Goal: Task Accomplishment & Management: Manage account settings

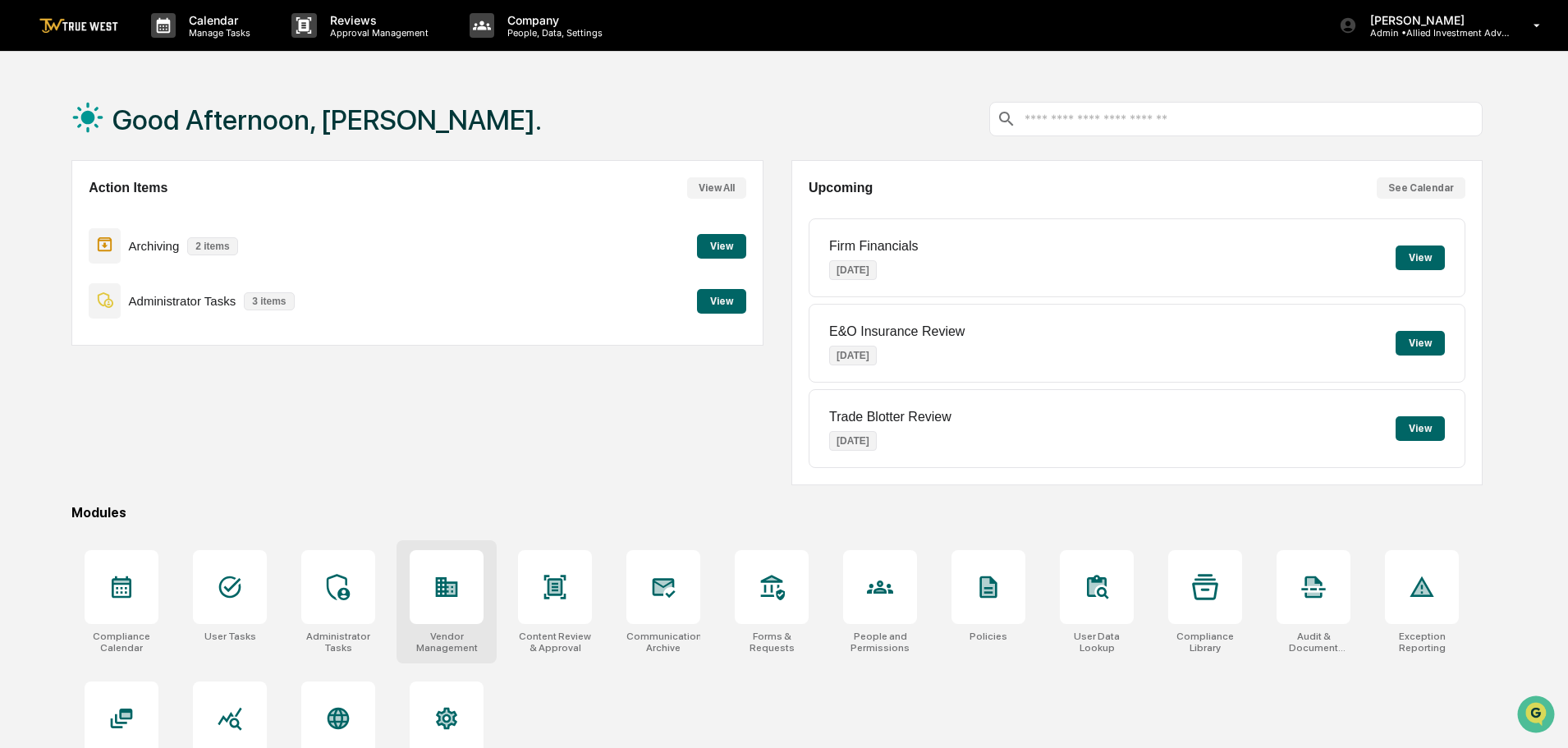
click at [453, 599] on icon at bounding box center [446, 586] width 26 height 26
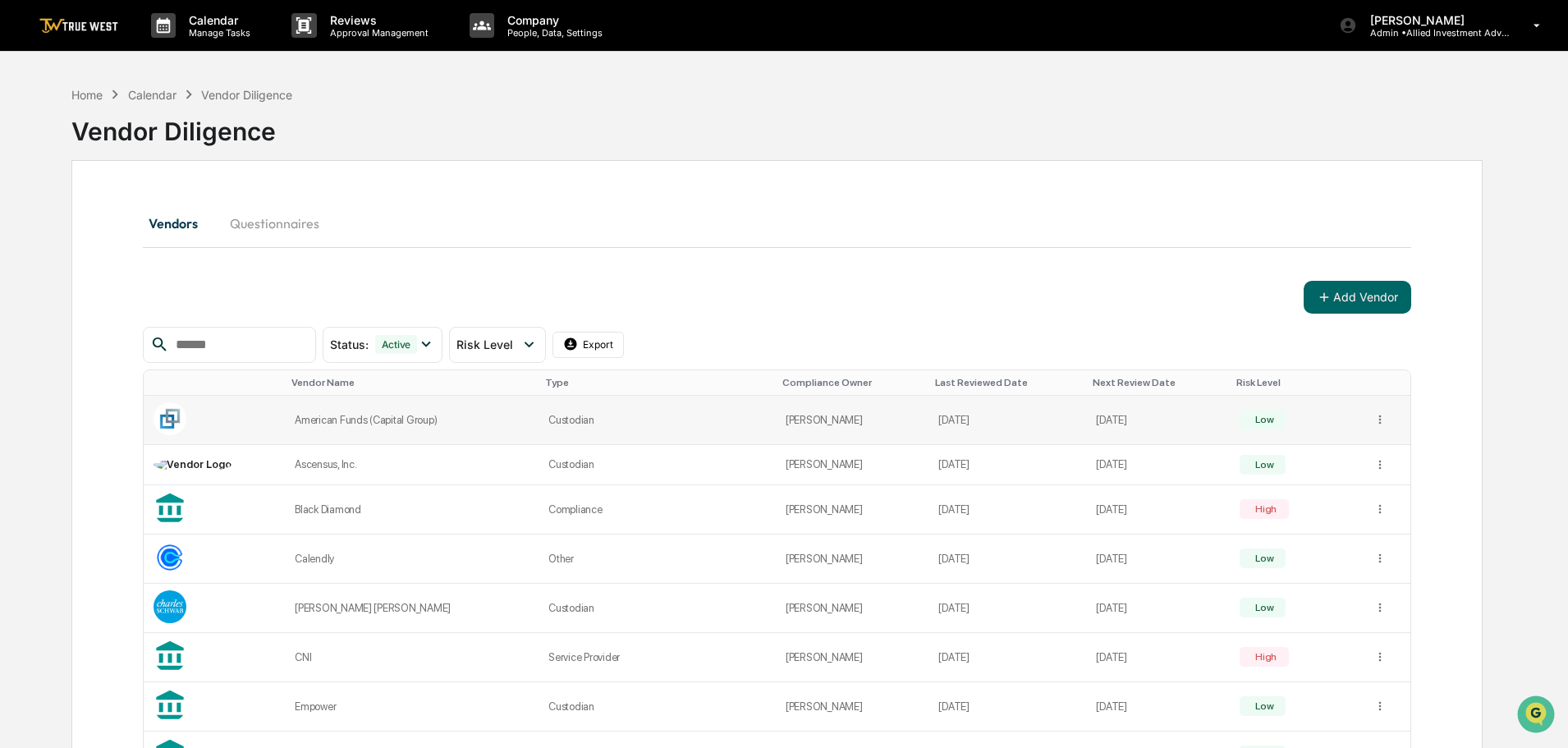
scroll to position [82, 0]
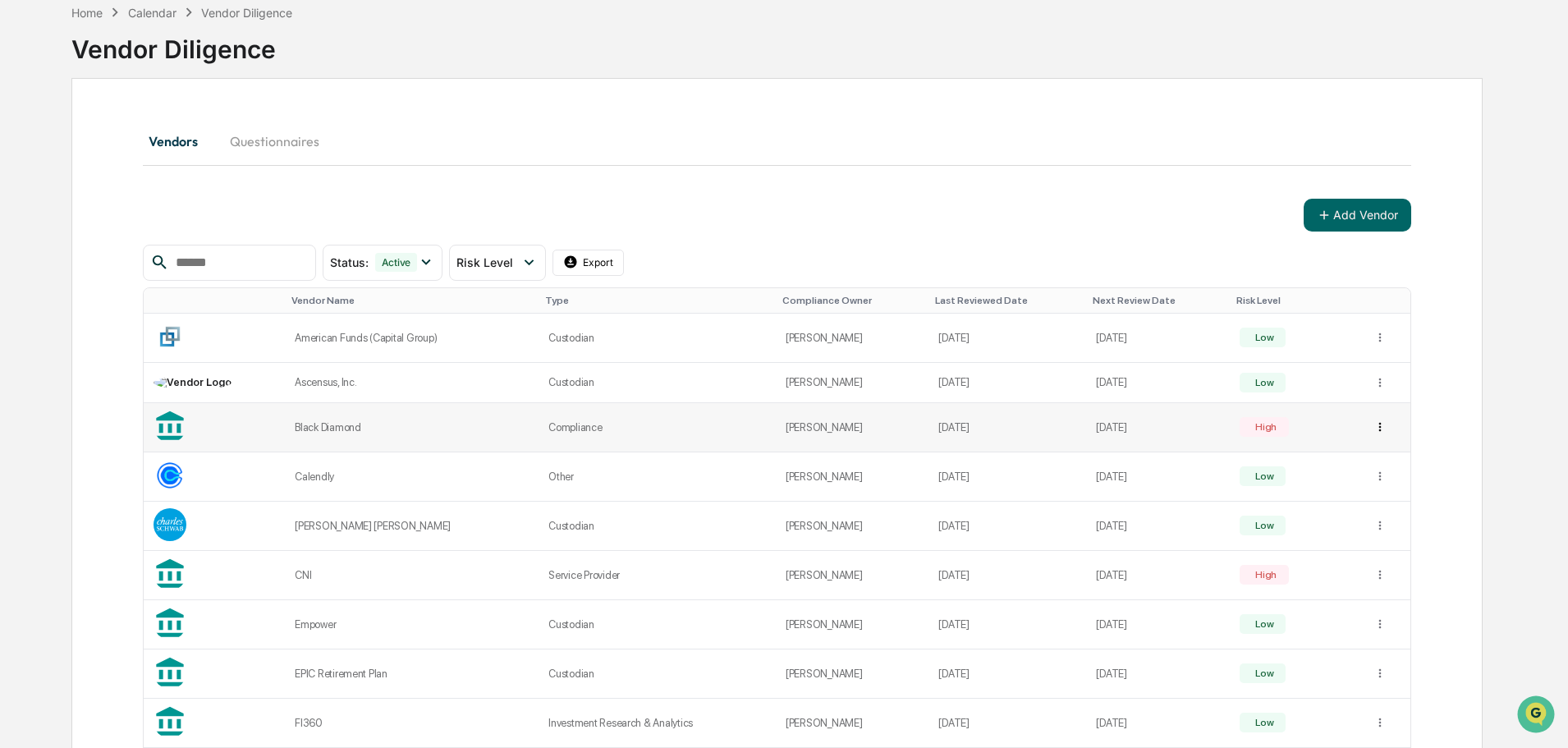
click at [1376, 420] on html "Calendar Manage Tasks Reviews Approval Management Company People, Data, Setting…" at bounding box center [784, 292] width 1568 height 748
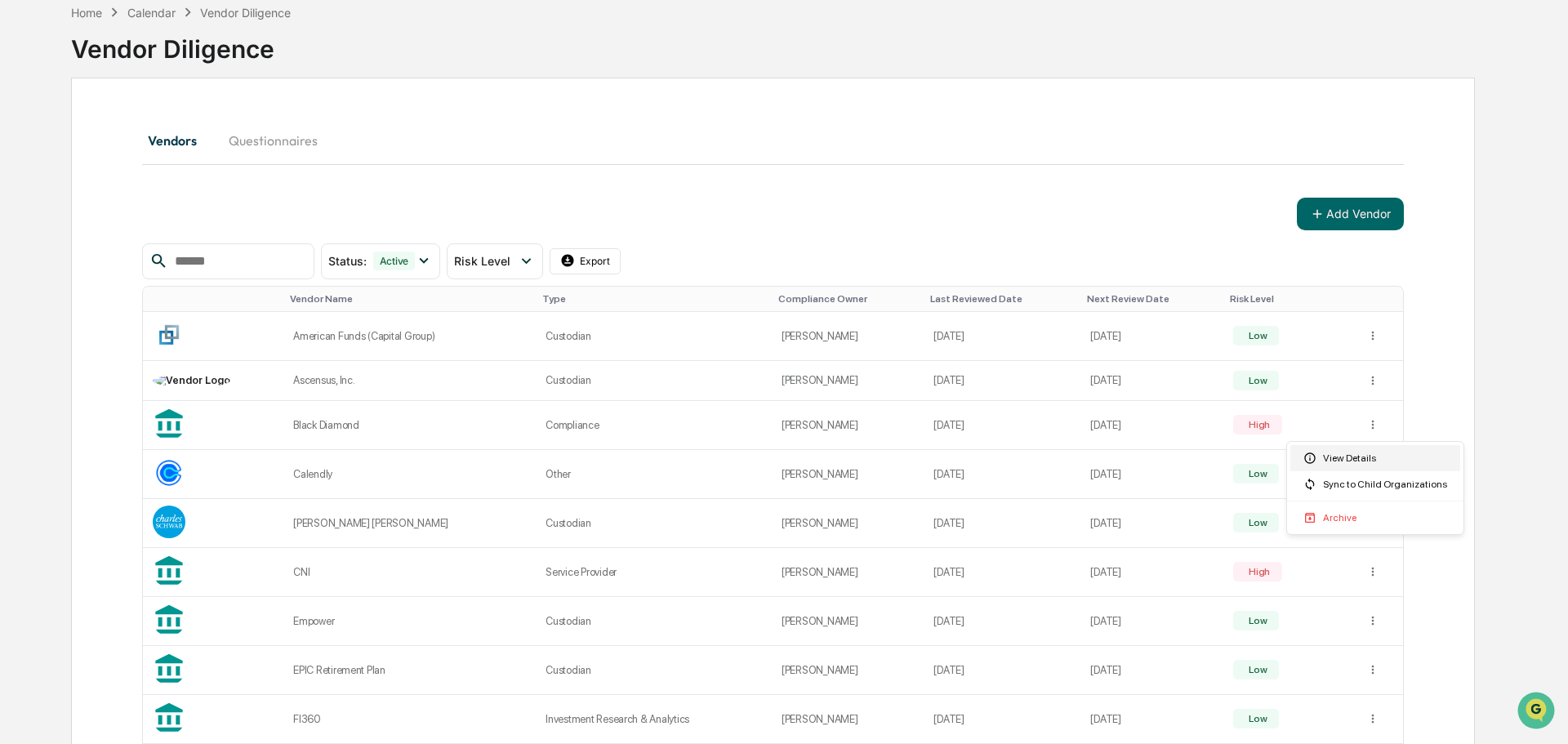
click at [1365, 455] on div "View Details" at bounding box center [1375, 458] width 169 height 26
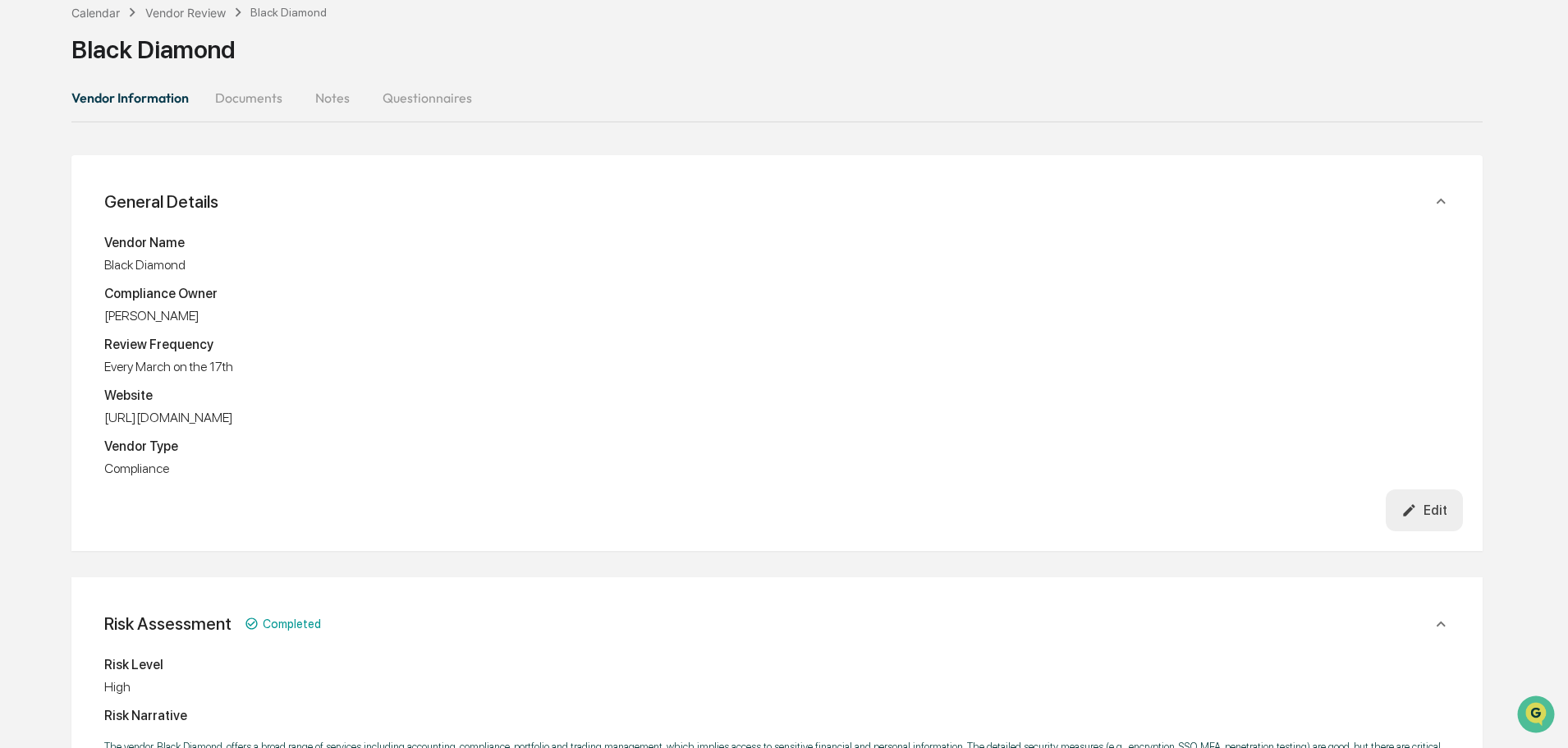
click at [245, 98] on button "Documents" at bounding box center [248, 97] width 94 height 40
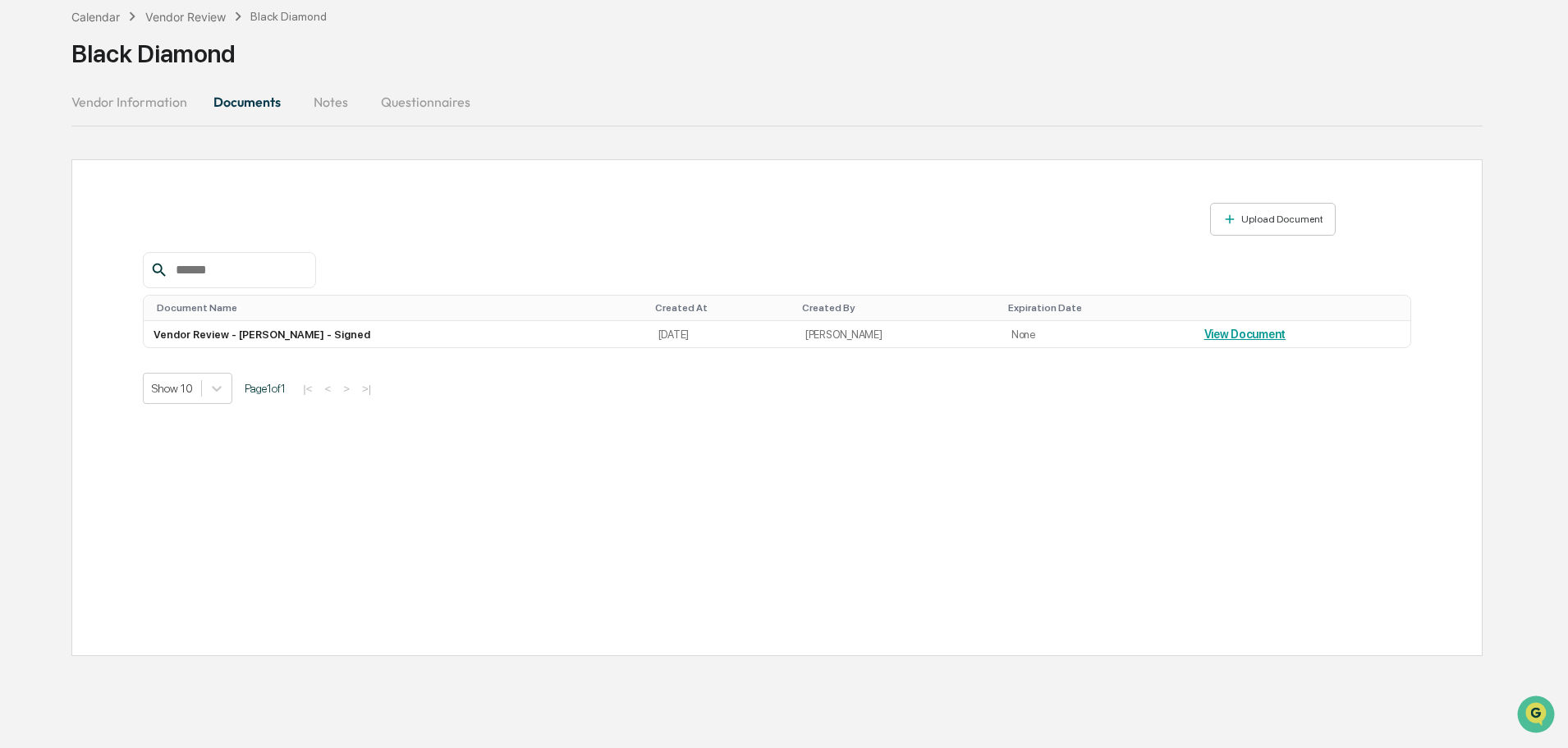
scroll to position [78, 0]
click at [1263, 223] on div "Upload Document" at bounding box center [1280, 219] width 85 height 12
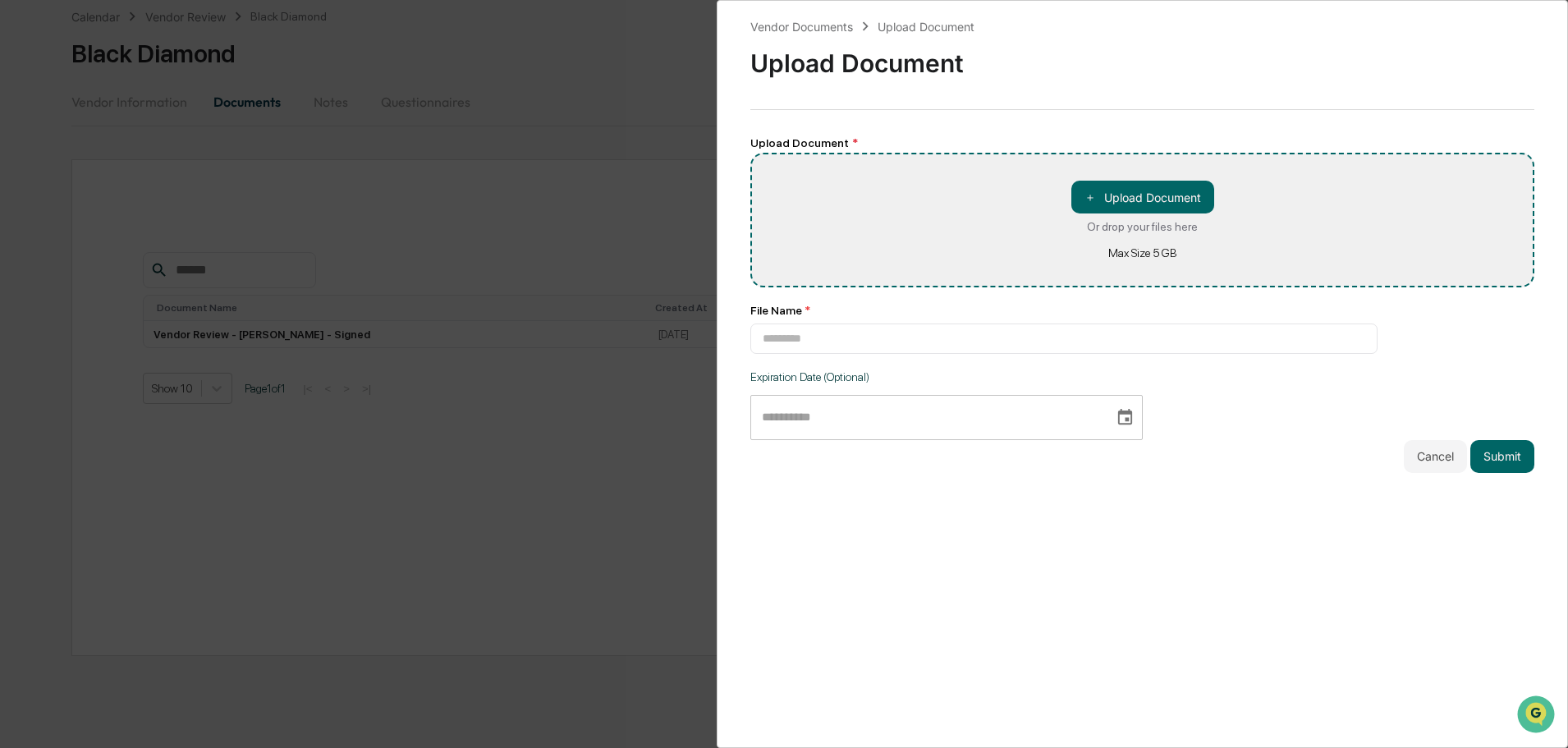
type input "**********"
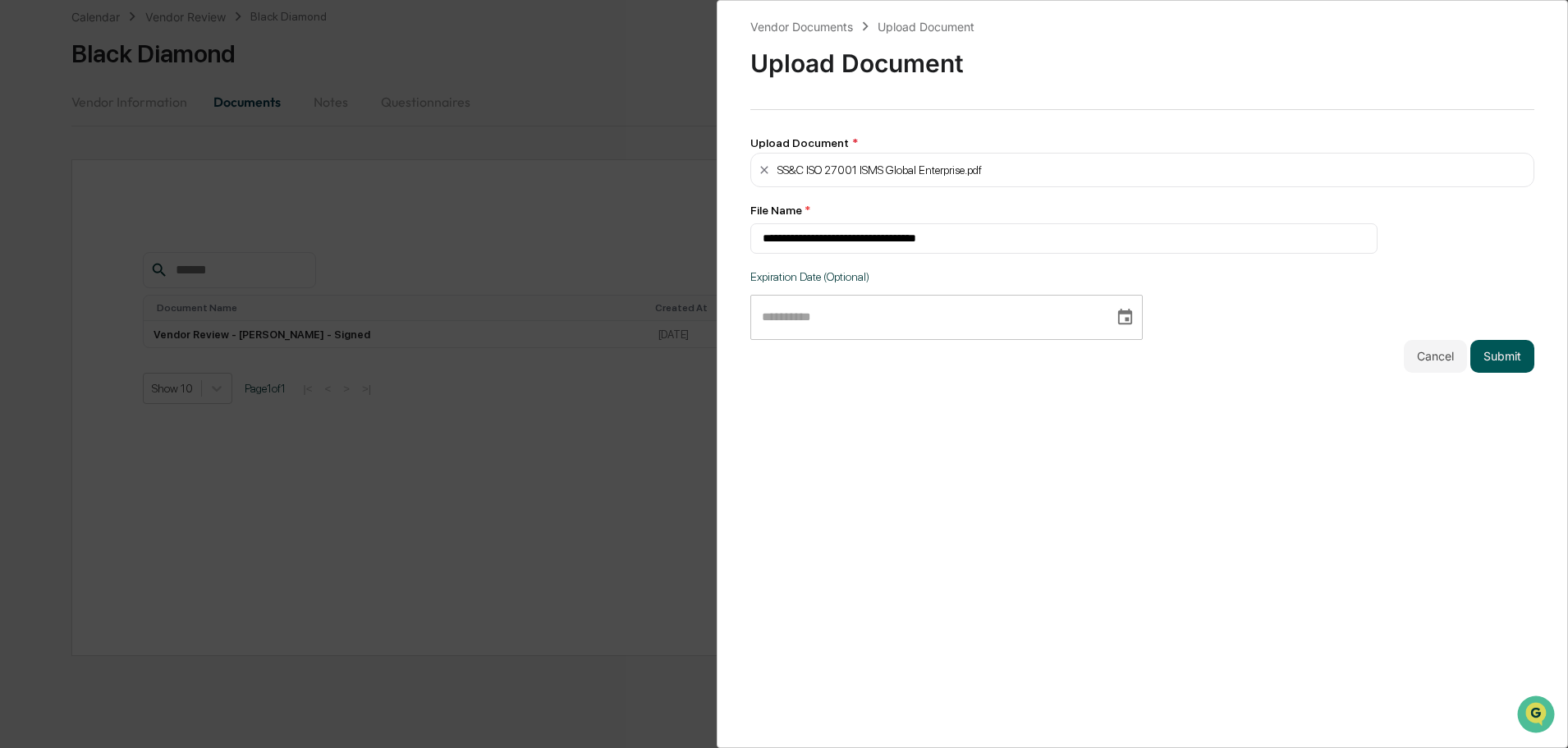
click at [1496, 353] on button "Submit" at bounding box center [1503, 356] width 64 height 33
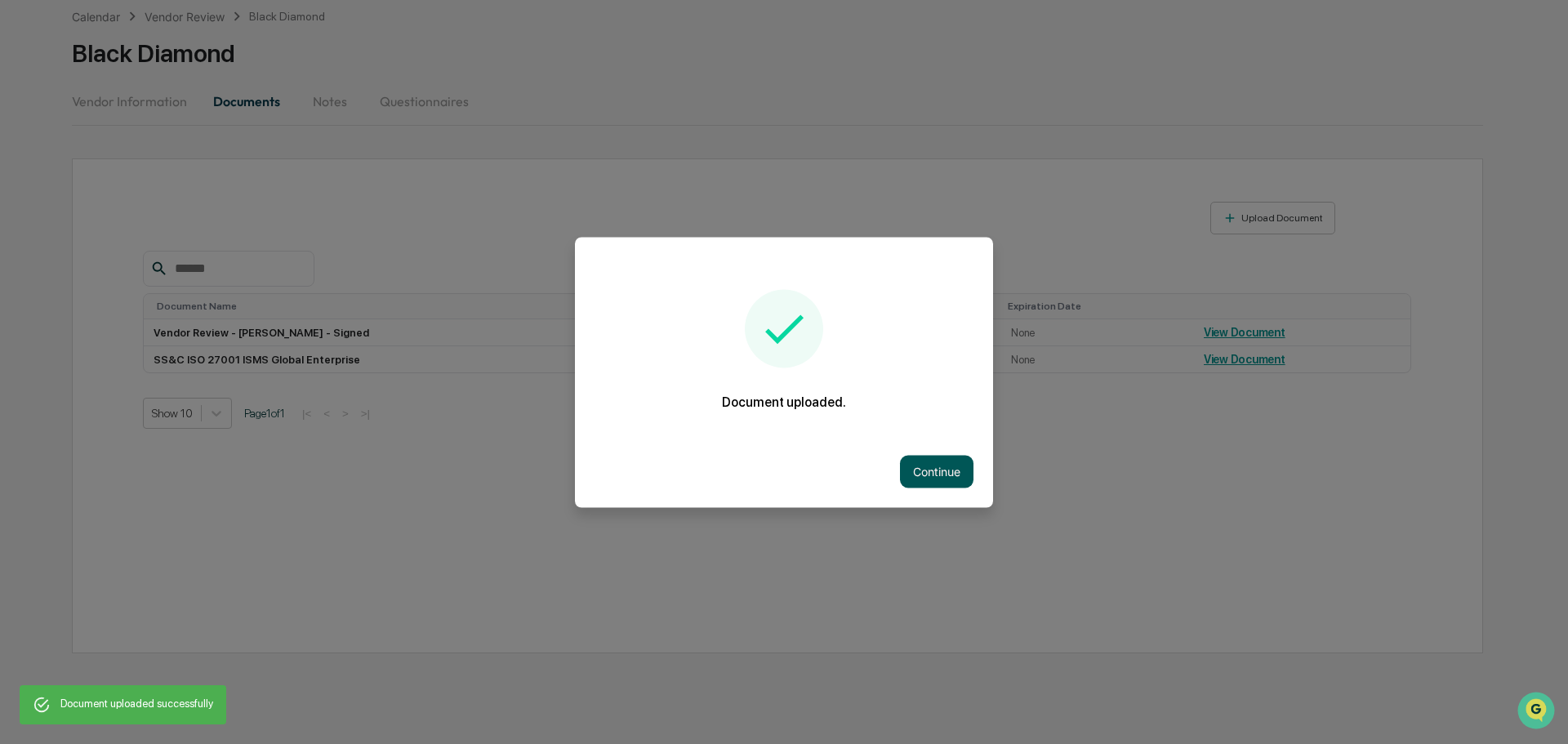
click at [913, 471] on button "Continue" at bounding box center [937, 471] width 74 height 33
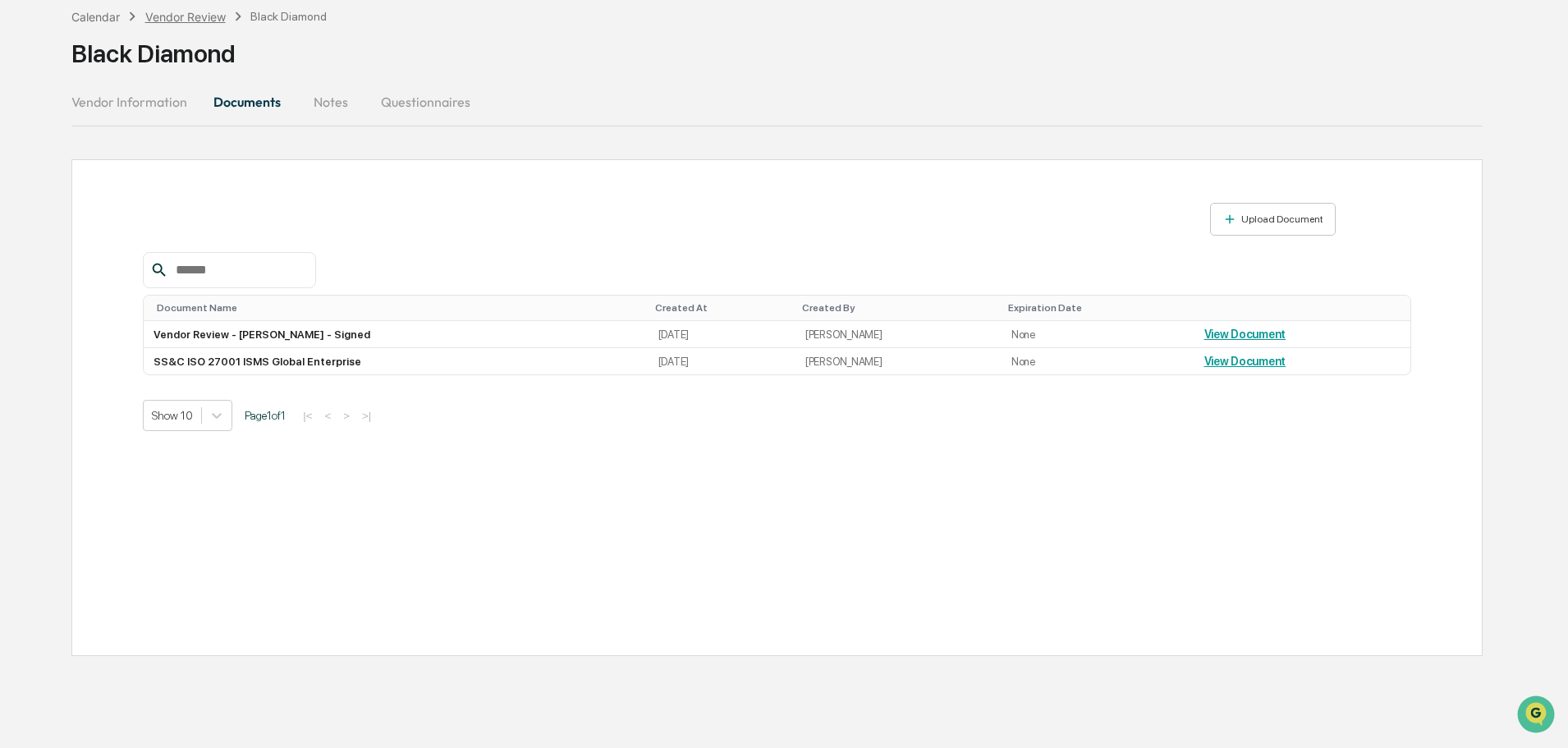
click at [170, 13] on div "Vendor Review" at bounding box center [185, 17] width 80 height 14
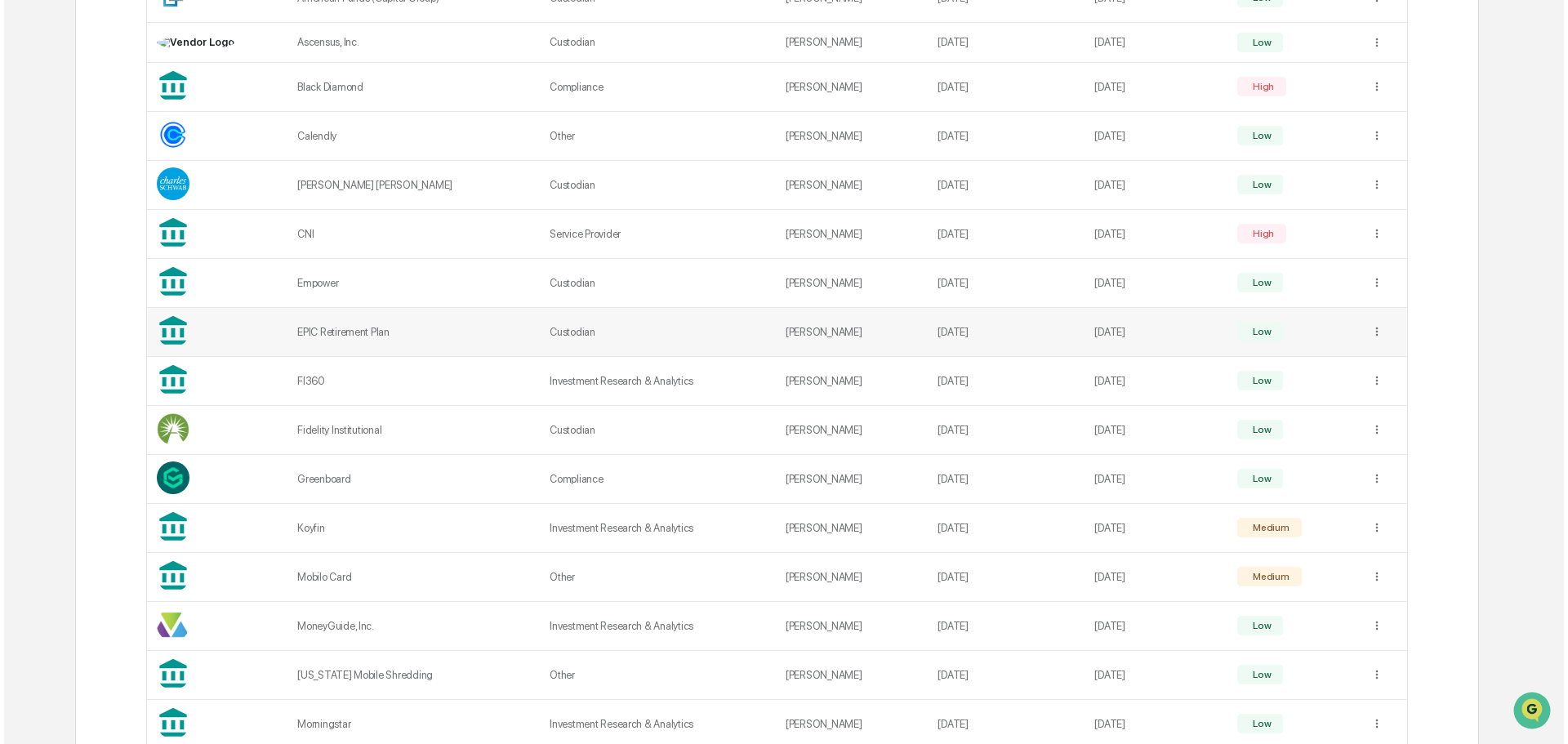
scroll to position [649, 0]
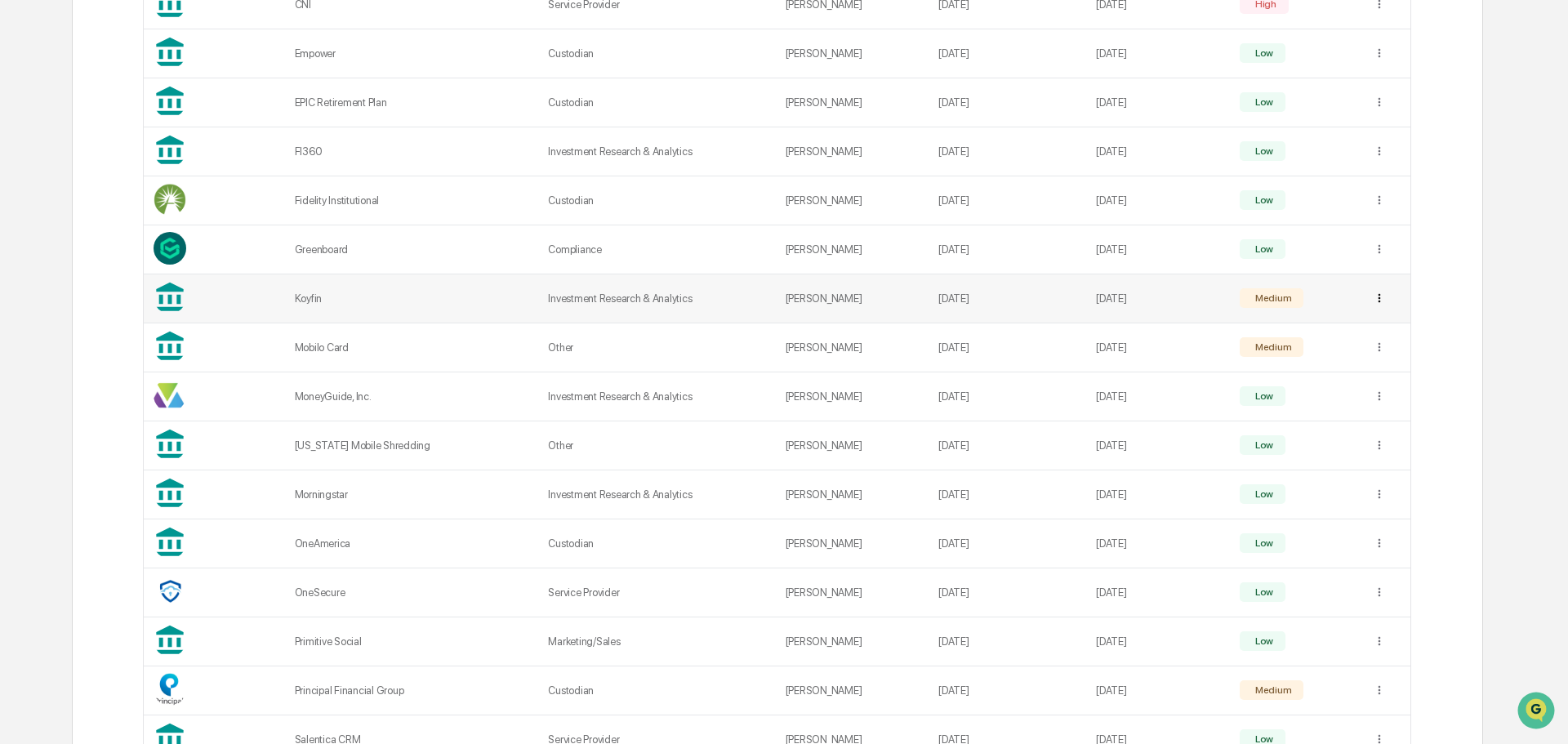
click at [1355, 335] on div "View Details" at bounding box center [1375, 331] width 169 height 26
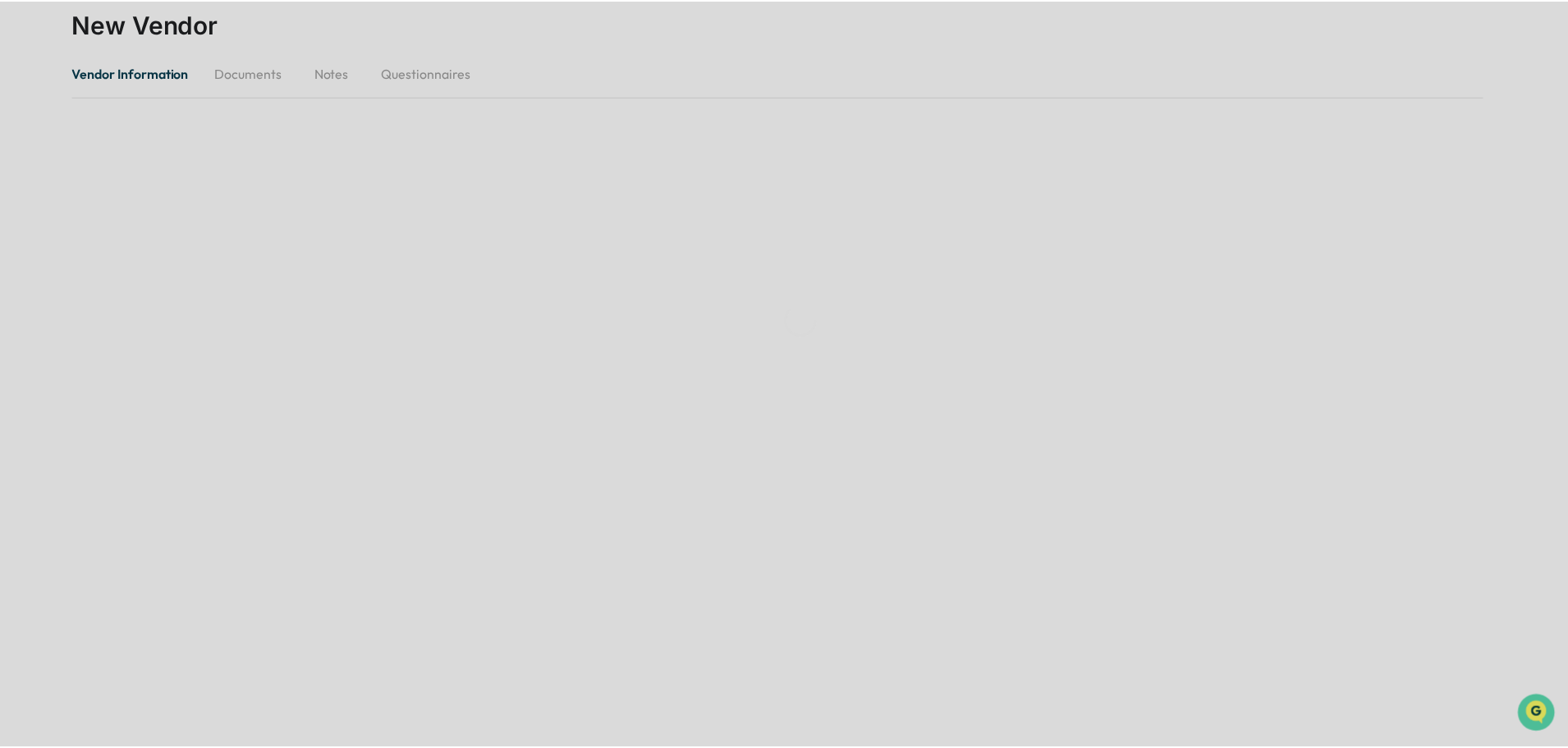
scroll to position [108, 0]
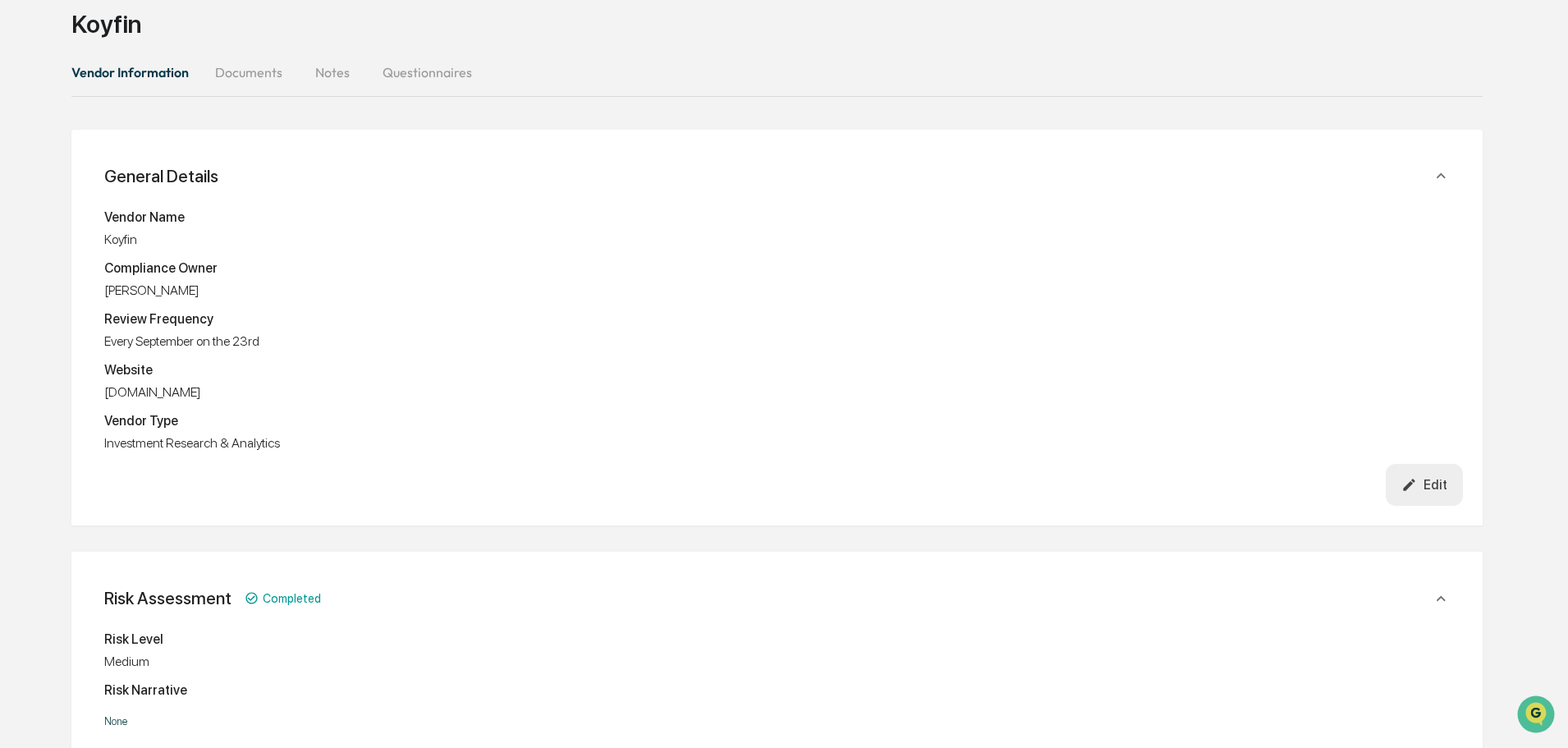
click at [250, 69] on button "Documents" at bounding box center [248, 72] width 94 height 40
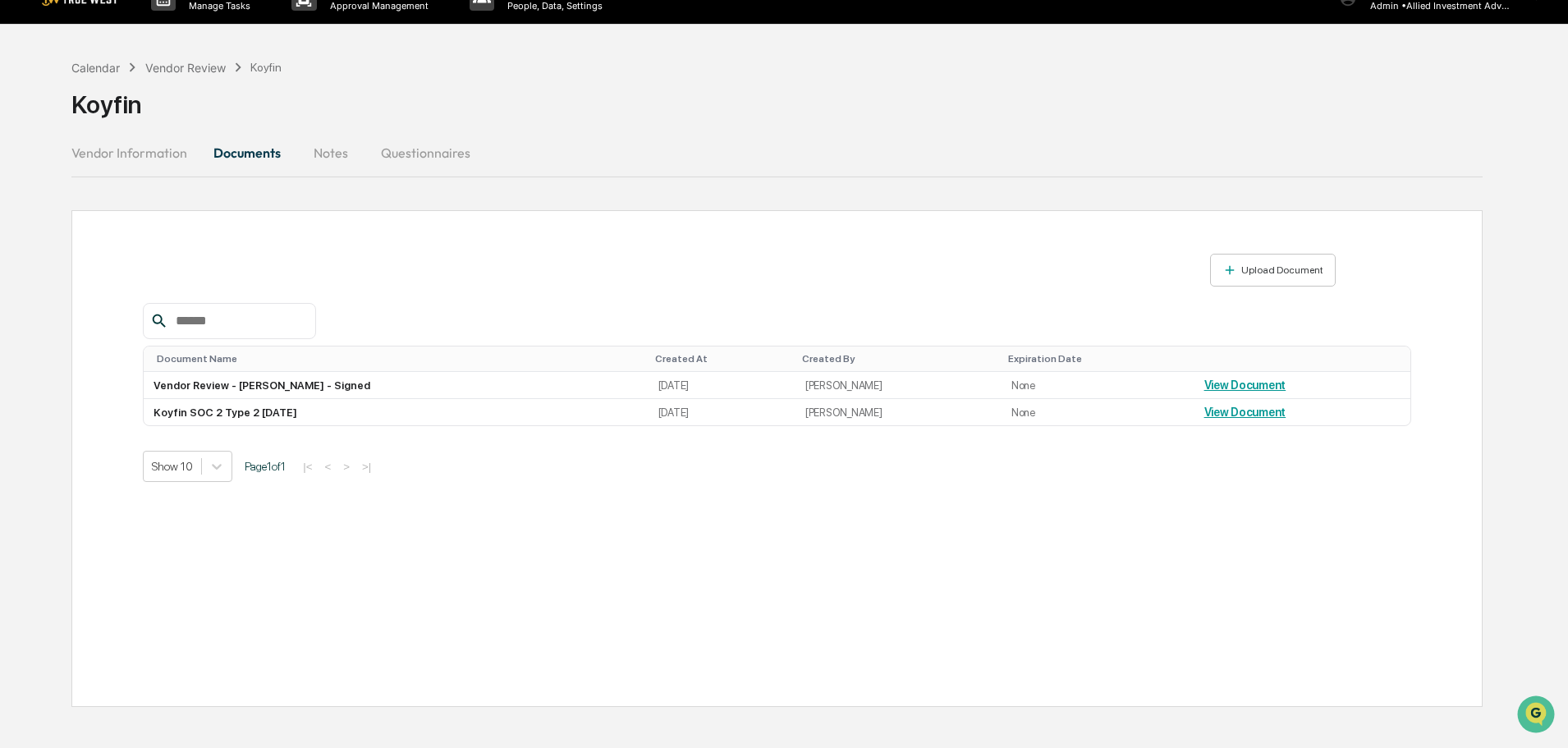
scroll to position [0, 0]
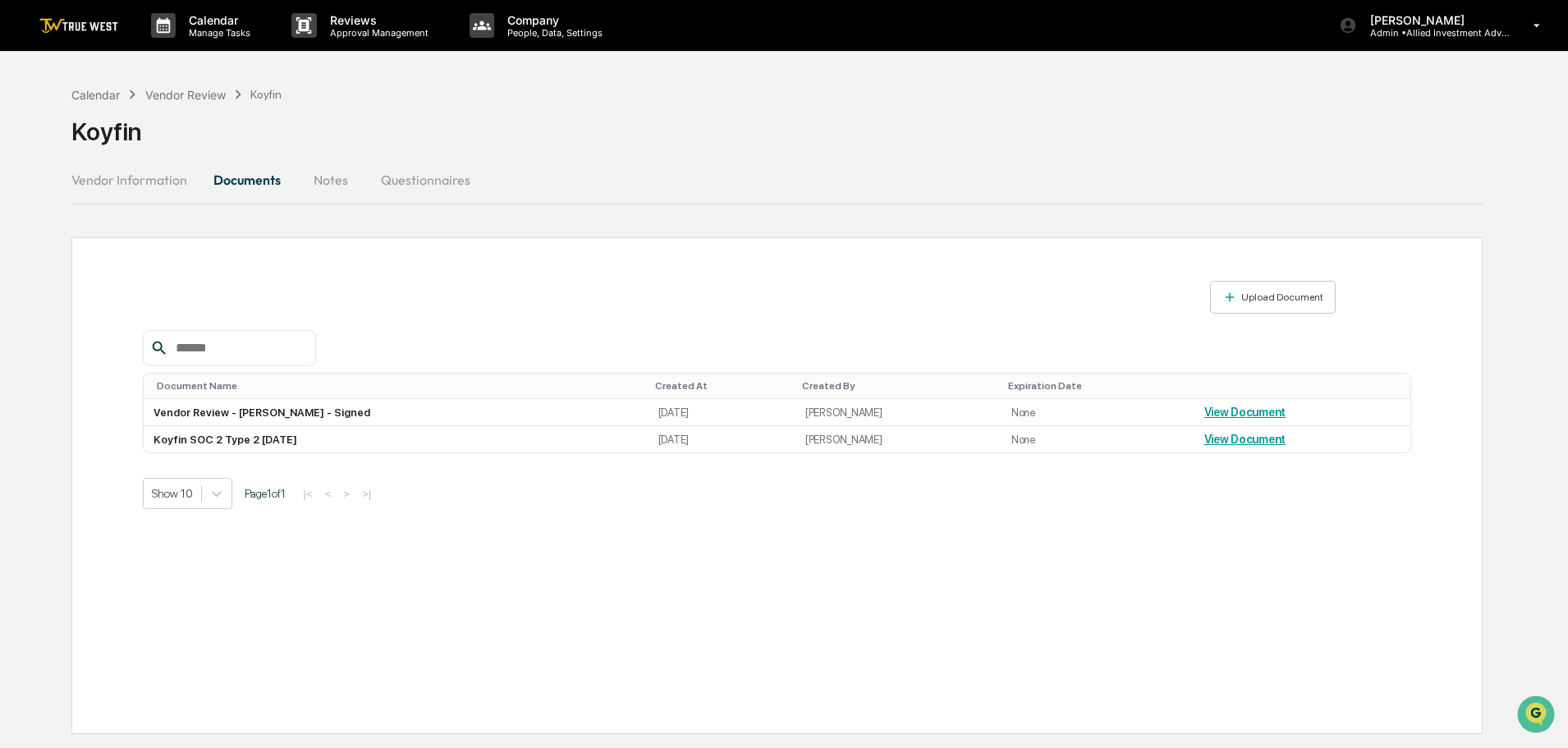
click at [105, 175] on button "Vendor Information" at bounding box center [136, 180] width 129 height 40
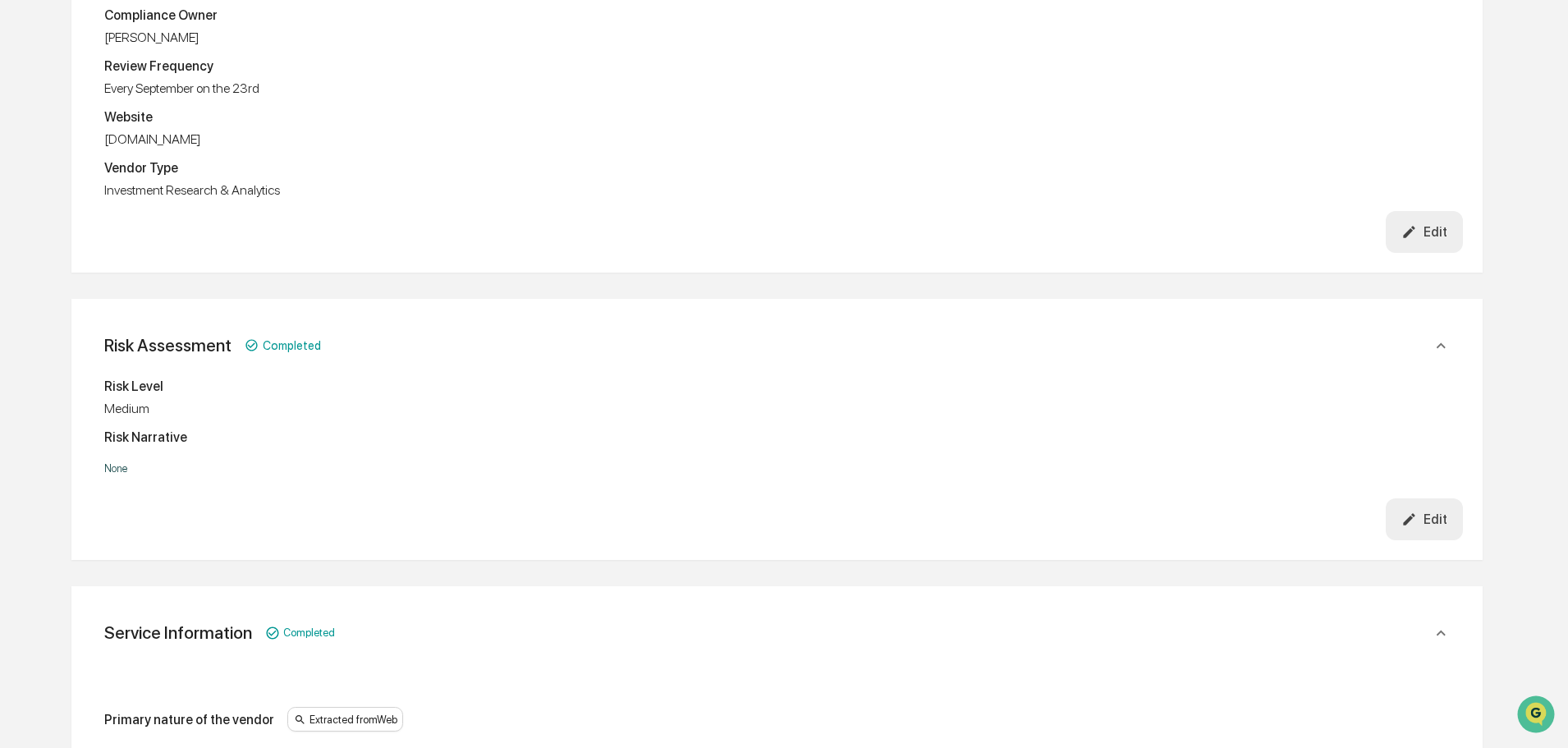
scroll to position [411, 0]
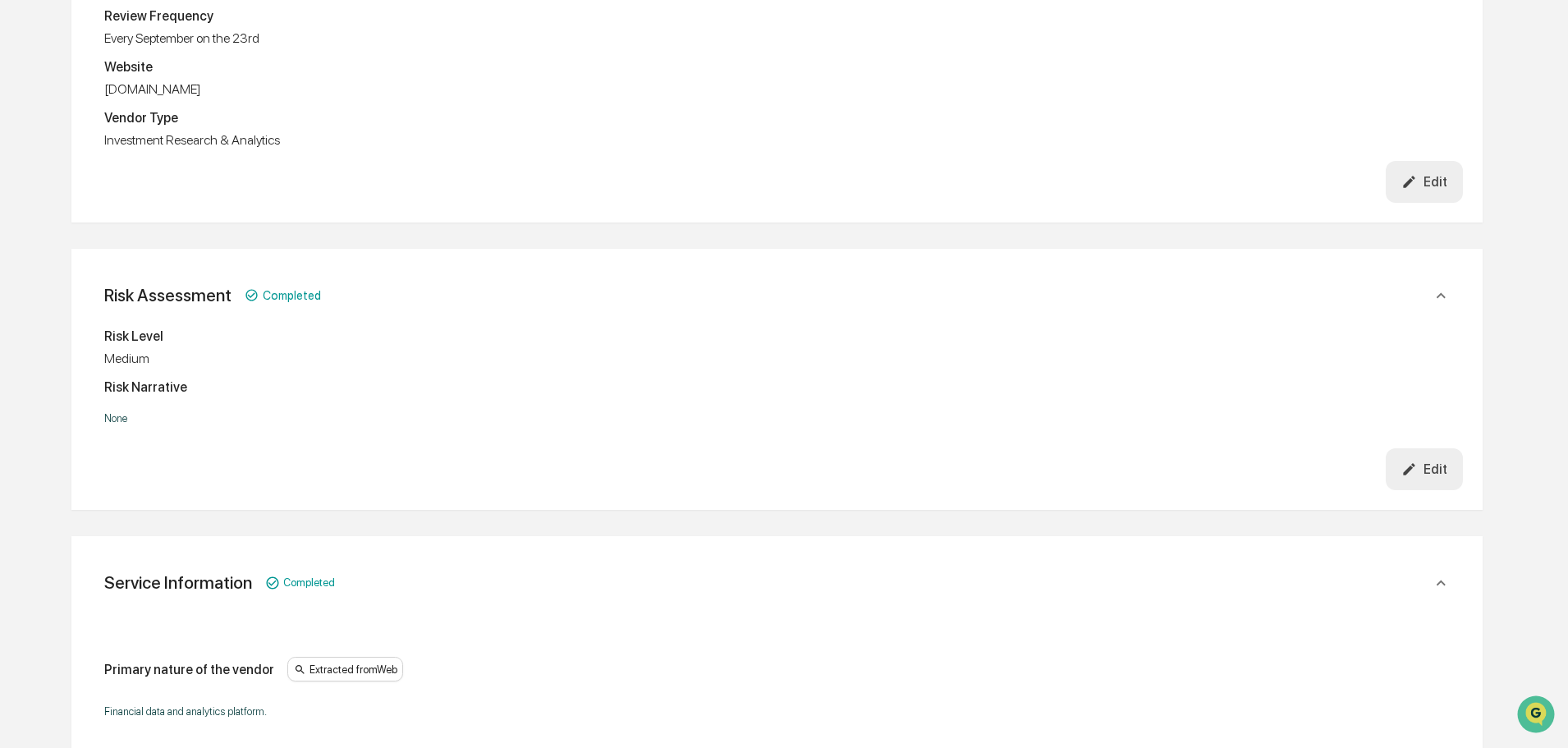
click at [1447, 469] on div "Edit" at bounding box center [1425, 469] width 46 height 15
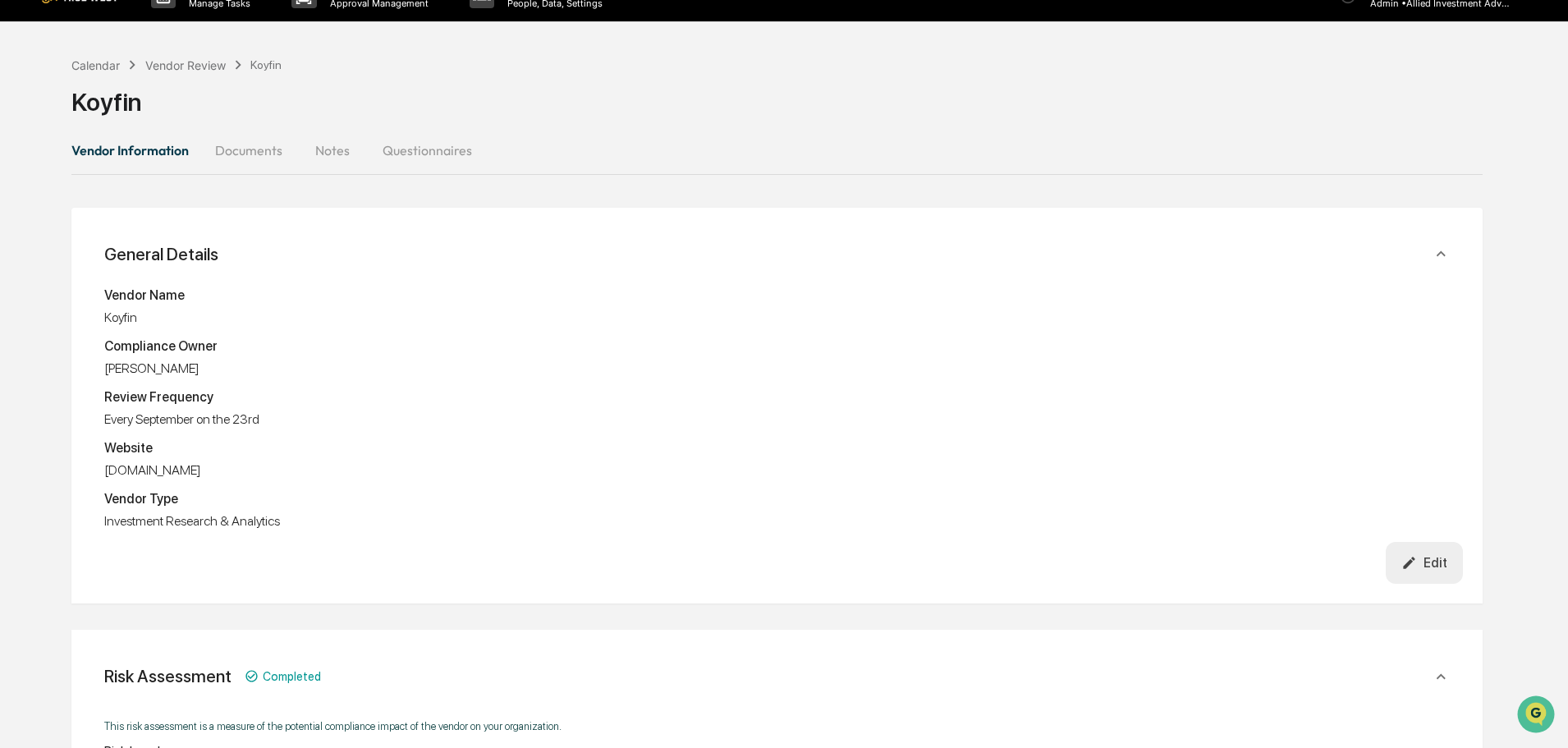
scroll to position [0, 0]
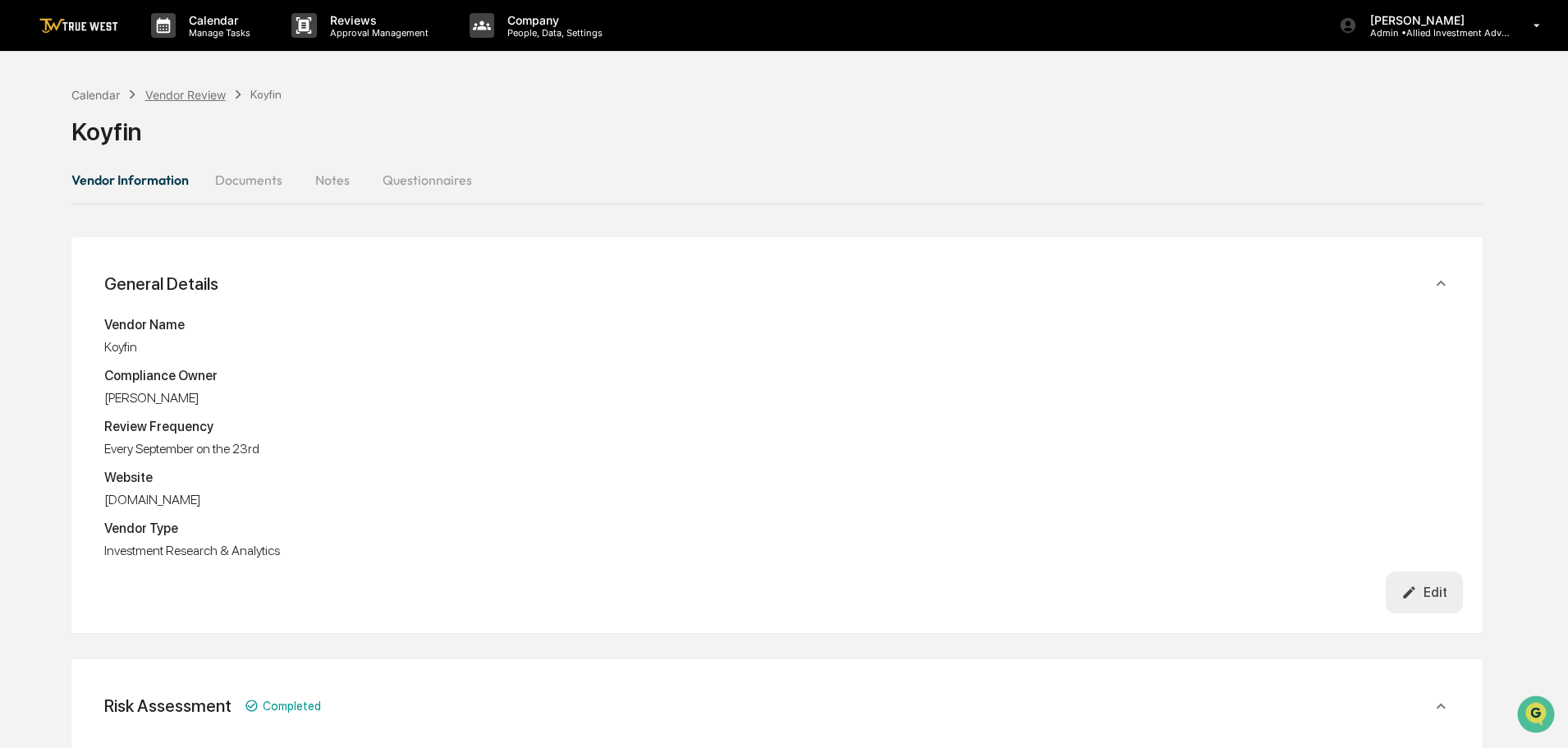
click at [181, 91] on div "Vendor Review" at bounding box center [185, 94] width 80 height 14
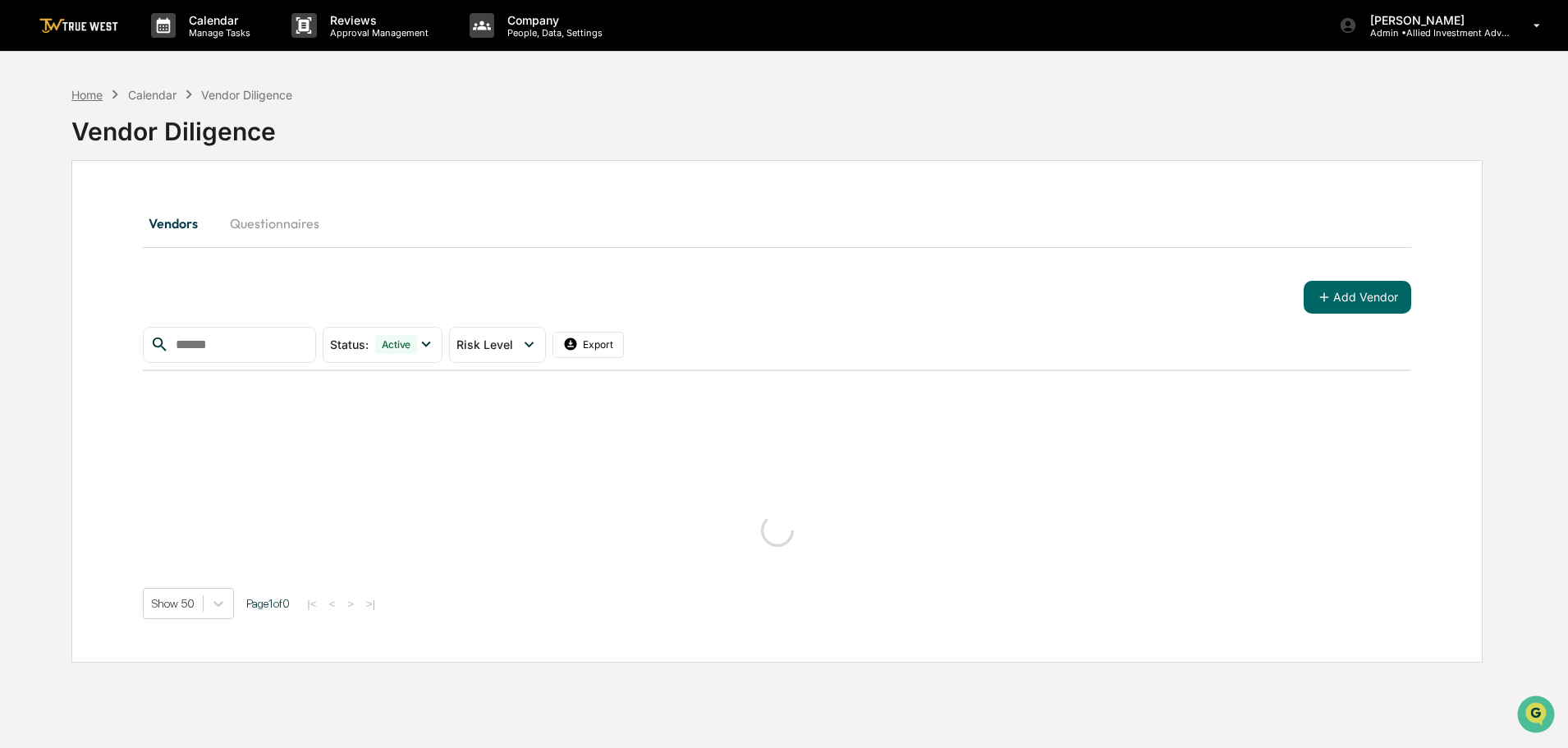
click at [94, 92] on div "Home" at bounding box center [87, 94] width 31 height 14
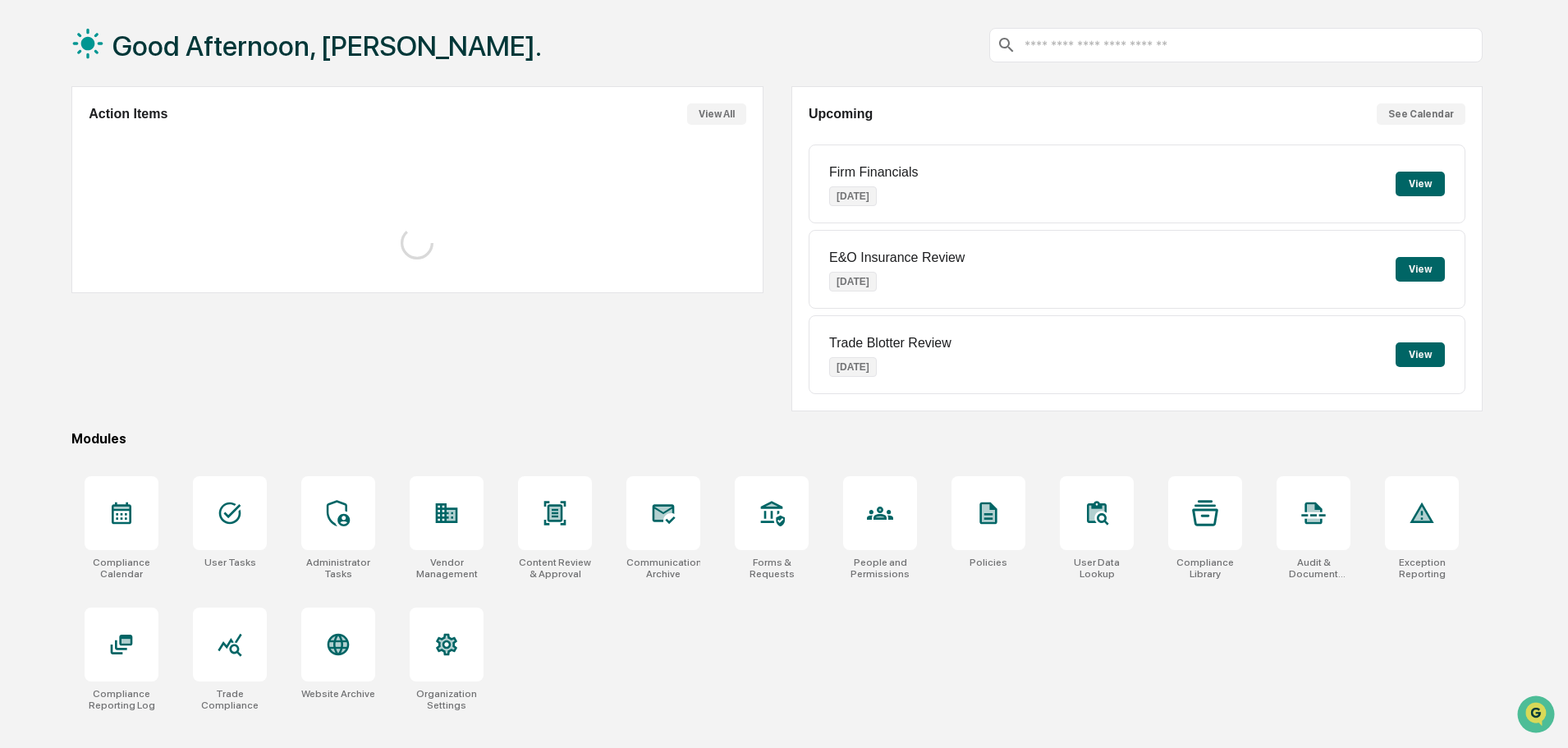
scroll to position [78, 0]
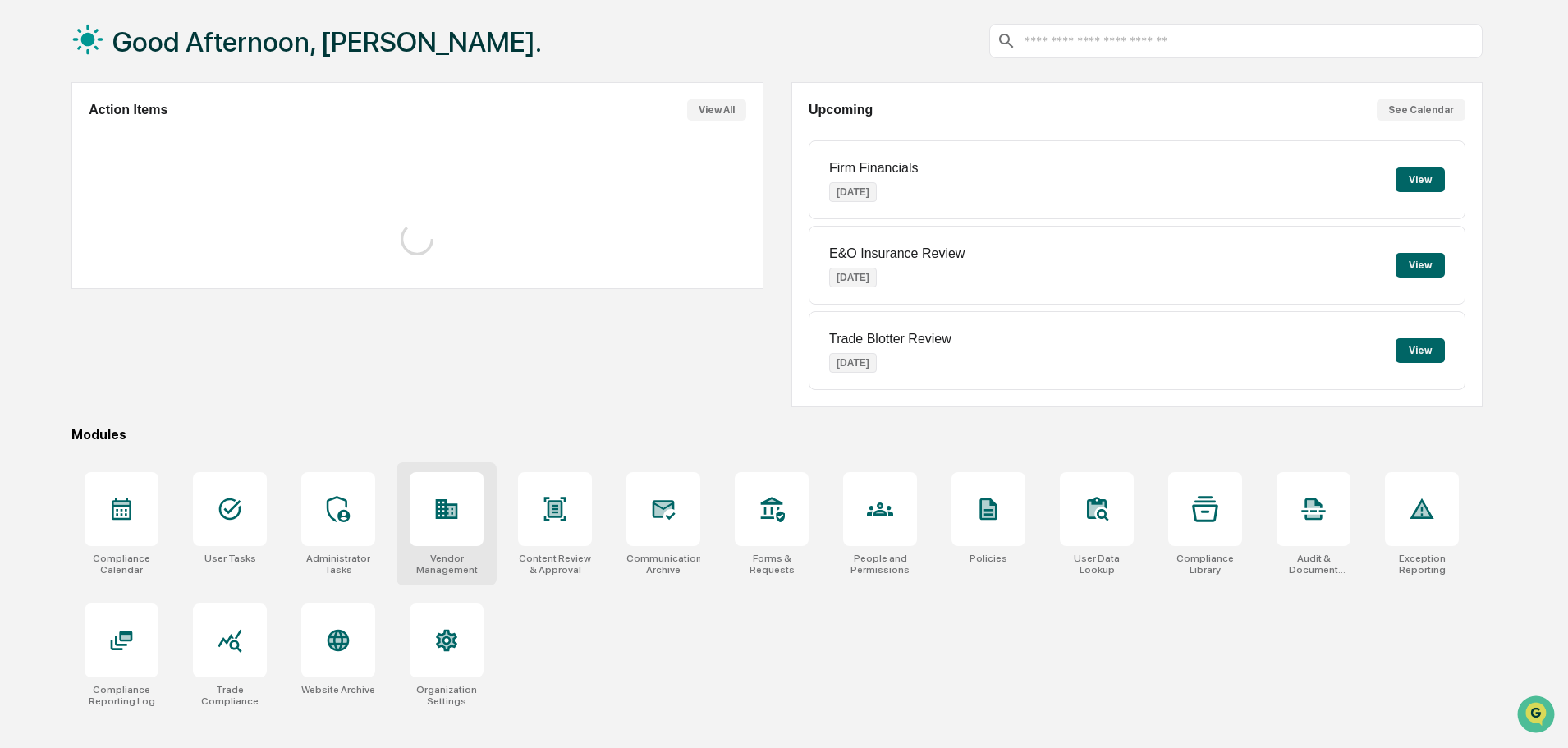
click at [440, 514] on icon at bounding box center [446, 509] width 26 height 26
